Goal: Information Seeking & Learning: Learn about a topic

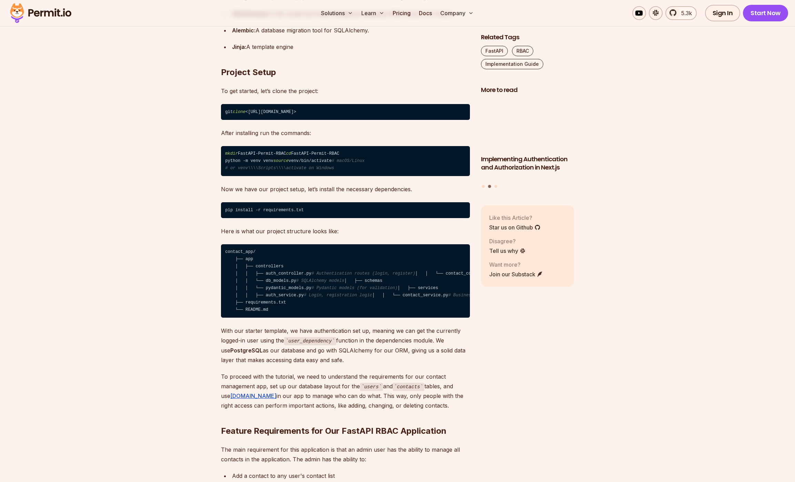
scroll to position [832, 0]
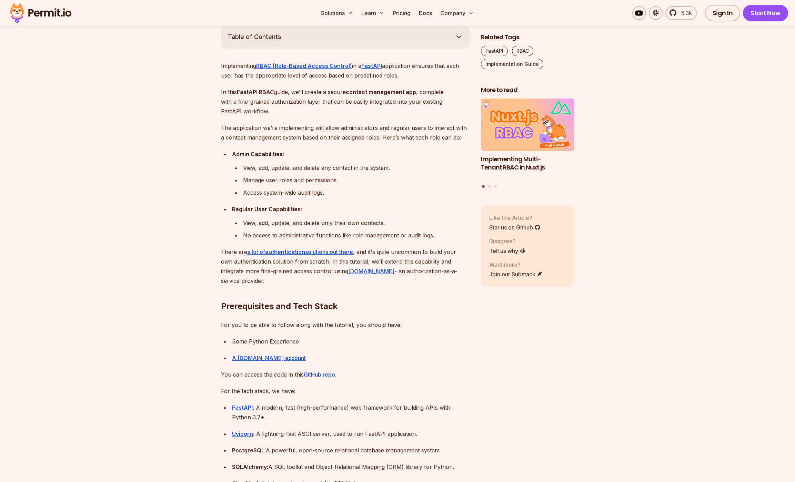
scroll to position [0, 0]
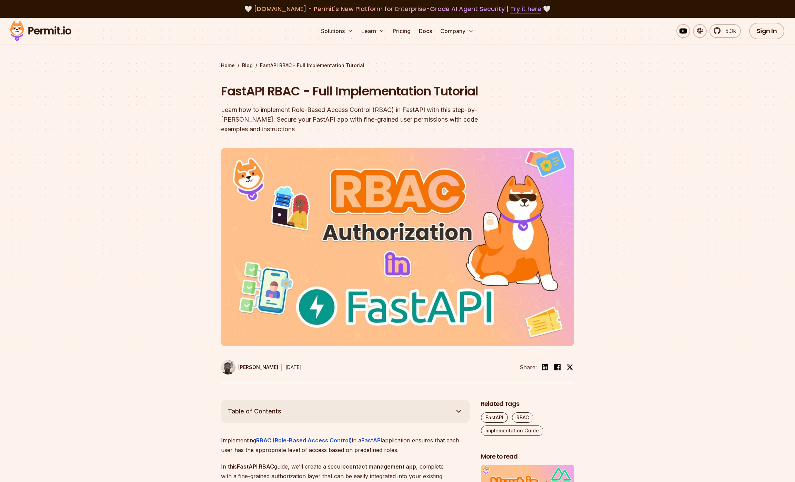
drag, startPoint x: 135, startPoint y: 112, endPoint x: 125, endPoint y: 100, distance: 14.7
click at [135, 112] on section "Home / Blog / FastAPI RBAC - Full Implementation Tutorial FastAPI RBAC - Full I…" at bounding box center [397, 209] width 795 height 382
click at [398, 33] on link "Pricing" at bounding box center [401, 31] width 23 height 14
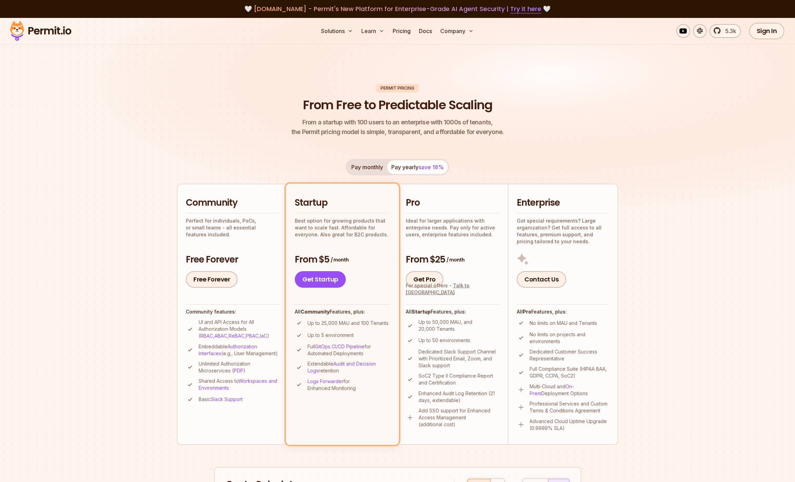
click at [120, 127] on img at bounding box center [397, 124] width 795 height 212
